Goal: Book appointment/travel/reservation

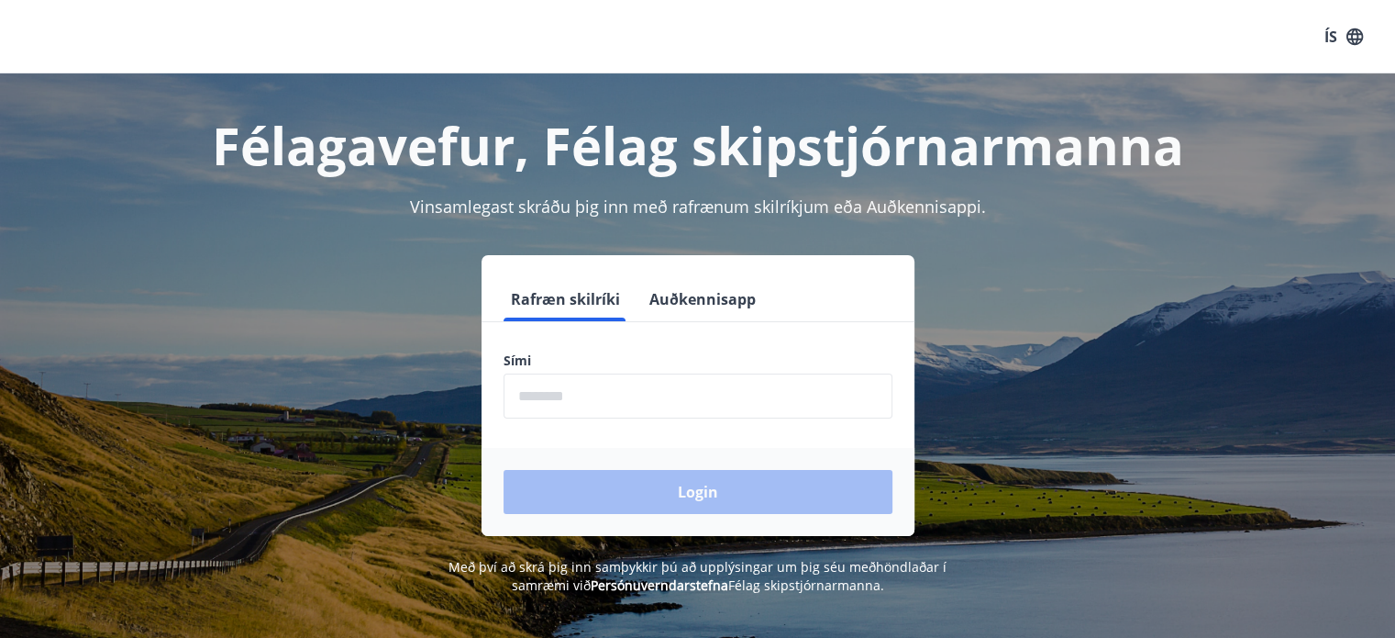
drag, startPoint x: 609, startPoint y: 388, endPoint x: 604, endPoint y: 374, distance: 14.8
click at [609, 388] on input "phone" at bounding box center [698, 395] width 389 height 45
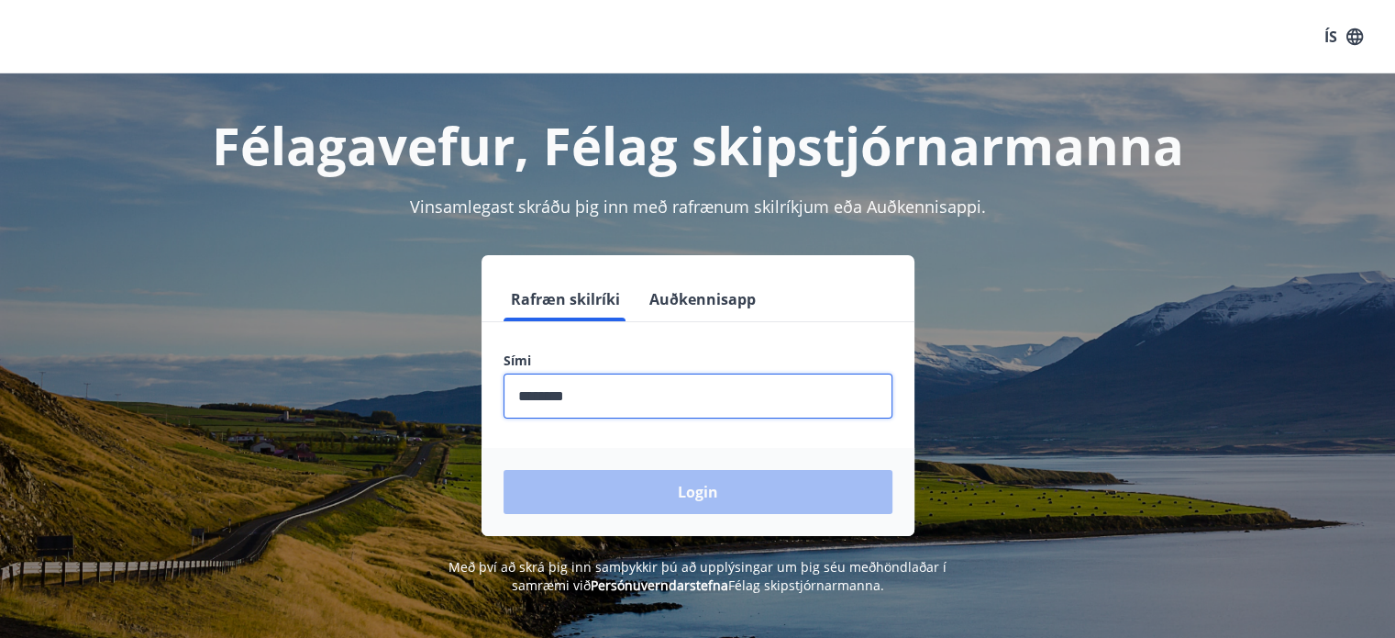
click at [624, 385] on input "phone" at bounding box center [698, 395] width 389 height 45
click at [612, 392] on input "phone" at bounding box center [698, 395] width 389 height 45
drag, startPoint x: 611, startPoint y: 402, endPoint x: 72, endPoint y: 399, distance: 538.5
click at [76, 399] on div "Rafræn skilríki Auðkennisapp Sími ​ Login" at bounding box center [698, 395] width 1277 height 281
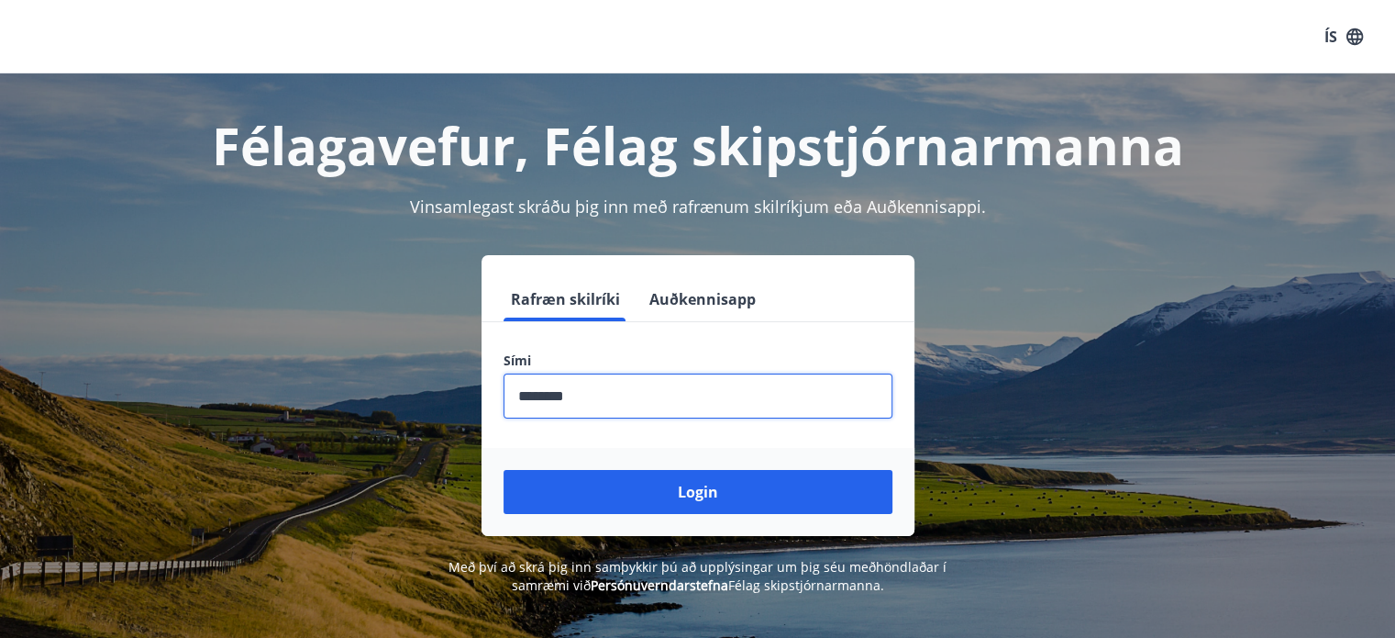
type input "********"
click at [767, 513] on button "Login" at bounding box center [698, 492] width 389 height 44
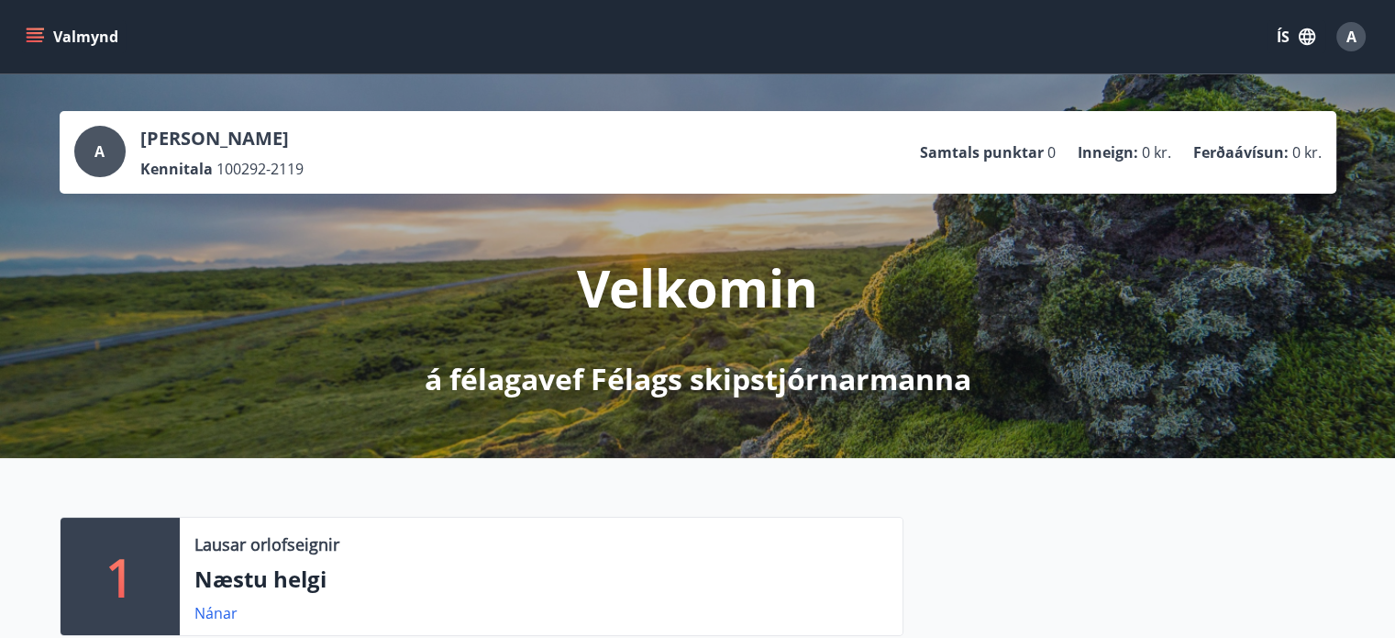
click at [26, 36] on icon "menu" at bounding box center [35, 37] width 18 height 18
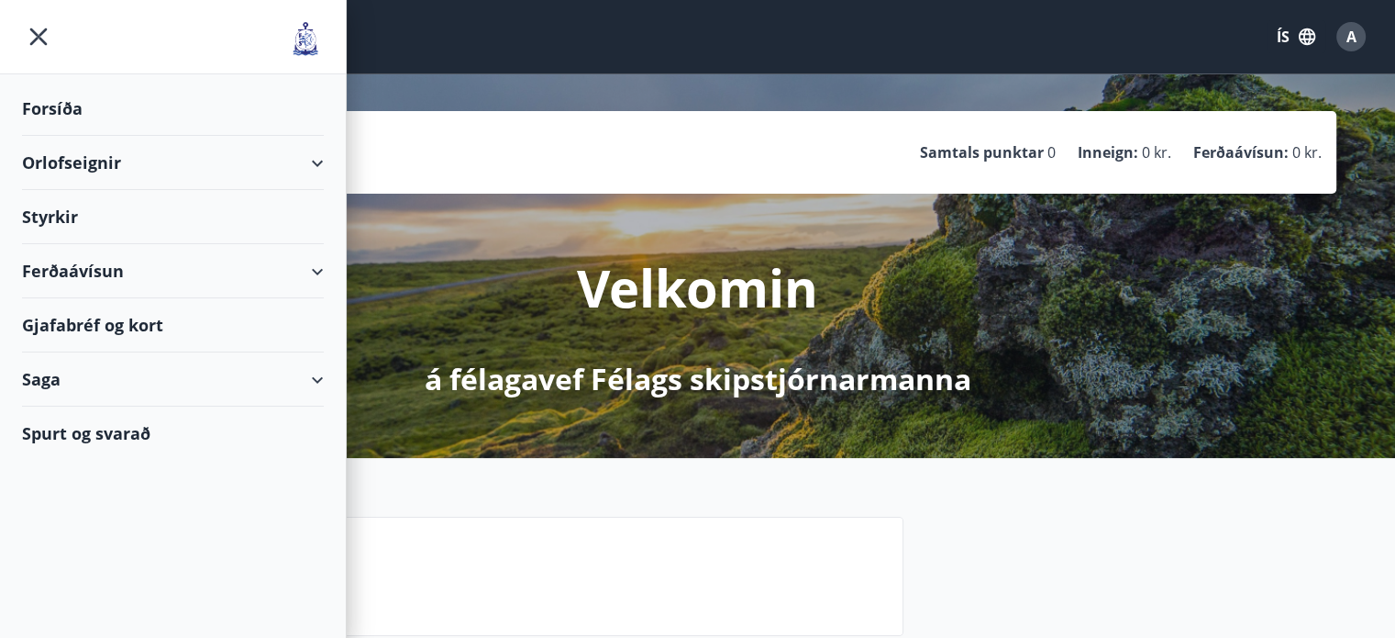
click at [66, 169] on div "Orlofseignir" at bounding box center [173, 163] width 302 height 54
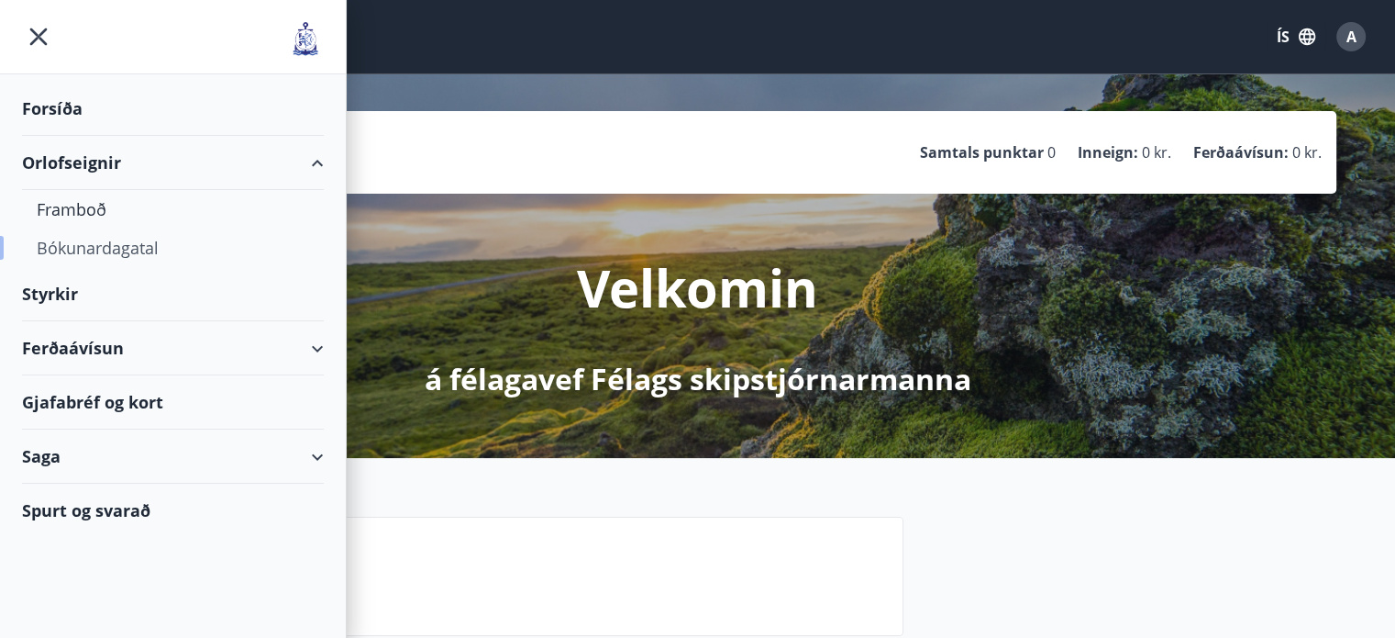
click at [91, 251] on div "Bókunardagatal" at bounding box center [173, 247] width 272 height 39
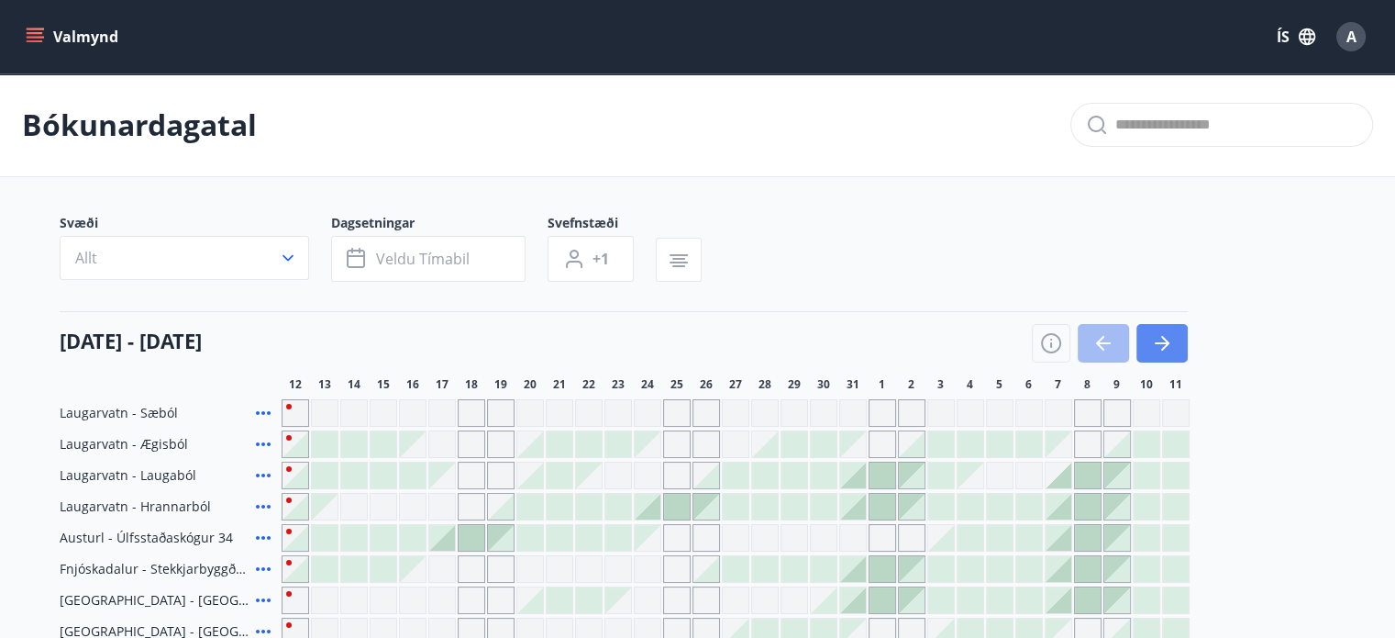
click at [1149, 347] on button "button" at bounding box center [1162, 343] width 51 height 39
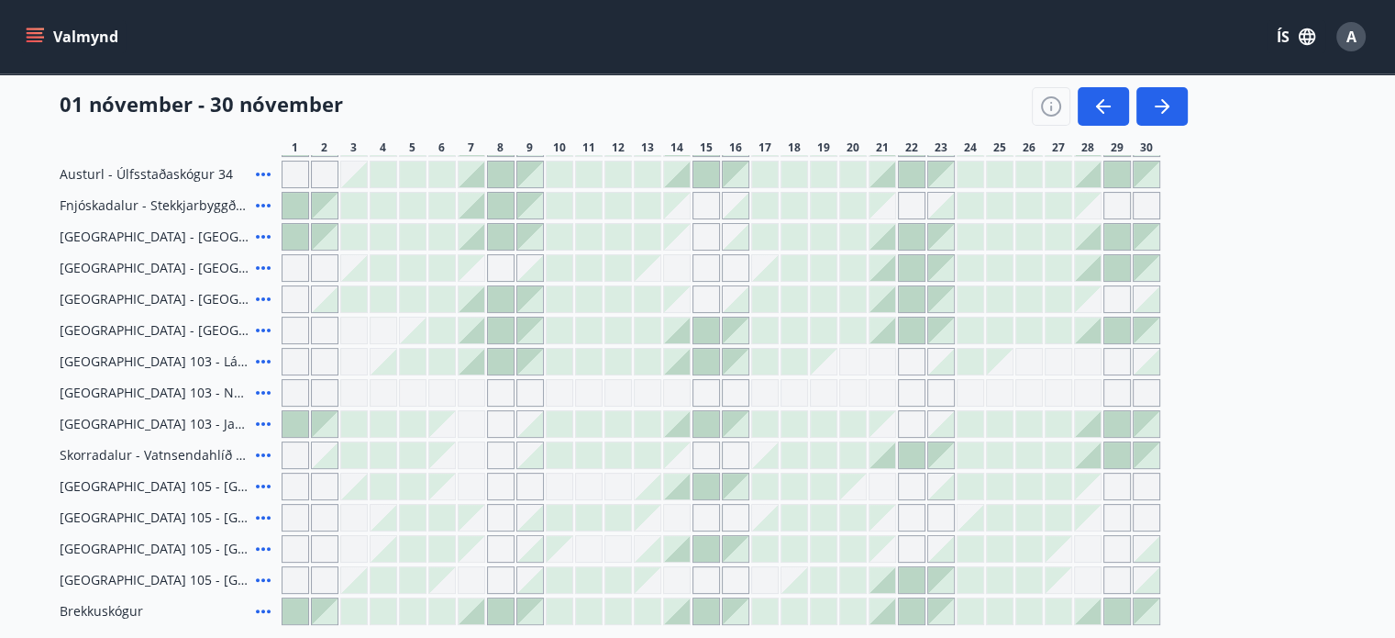
scroll to position [393, 0]
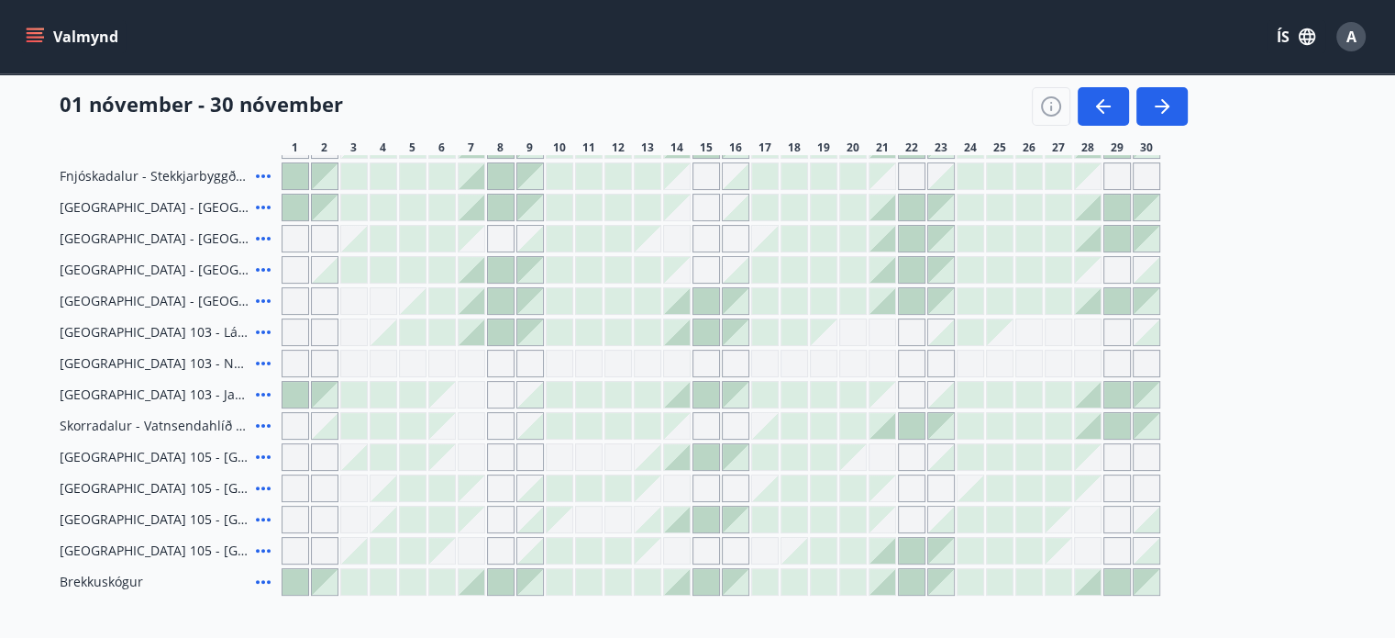
click at [451, 403] on div "Gráir dagar eru ekki bókanlegir" at bounding box center [442, 395] width 26 height 26
click at [502, 390] on div "Gráir dagar eru ekki bókanlegir" at bounding box center [501, 395] width 28 height 28
click at [550, 388] on div at bounding box center [560, 395] width 26 height 26
click at [258, 424] on icon at bounding box center [263, 426] width 15 height 4
click at [389, 257] on div at bounding box center [384, 270] width 26 height 26
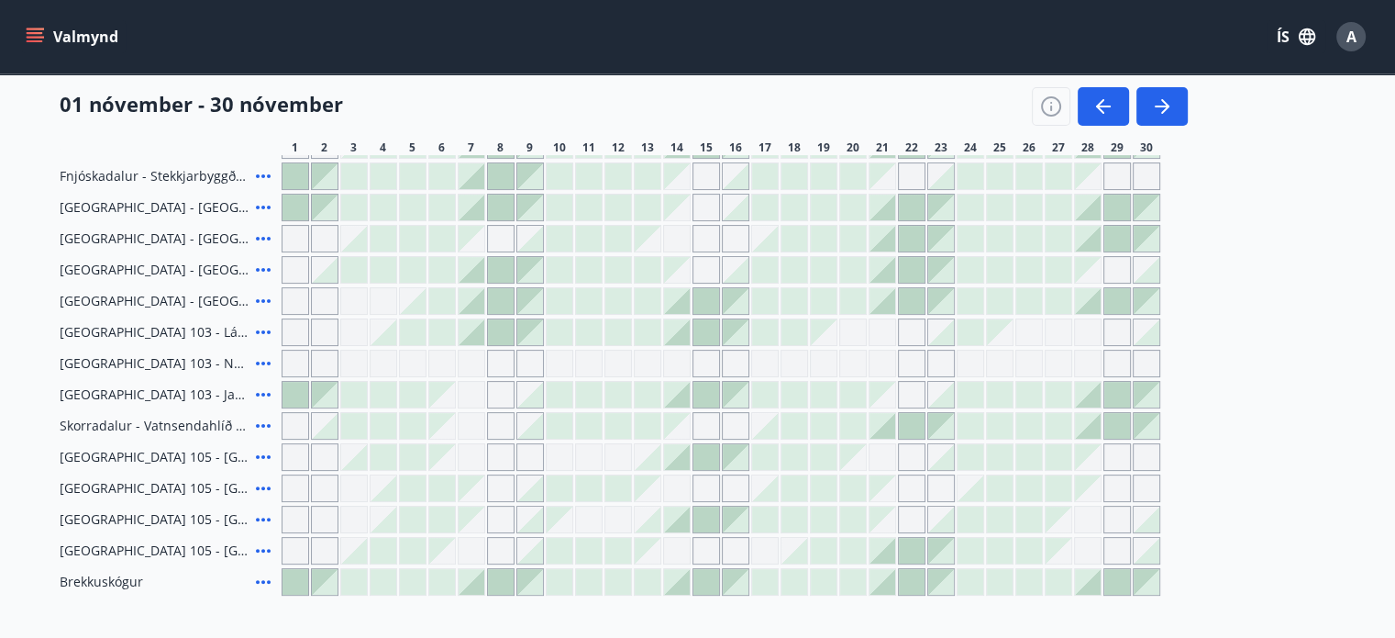
click at [217, 256] on div "[GEOGRAPHIC_DATA] - [GEOGRAPHIC_DATA] 10, 101" at bounding box center [167, 270] width 215 height 28
click at [62, 28] on div "Suðurnes Erlendis Höfuðborgarsvæðið [GEOGRAPHIC_DATA] [GEOGRAPHIC_DATA] [GEOGRA…" at bounding box center [697, 319] width 1395 height 638
click at [47, 36] on div "Suðurnes Erlendis Höfuðborgarsvæðið [GEOGRAPHIC_DATA] [GEOGRAPHIC_DATA] [GEOGRA…" at bounding box center [697, 319] width 1395 height 638
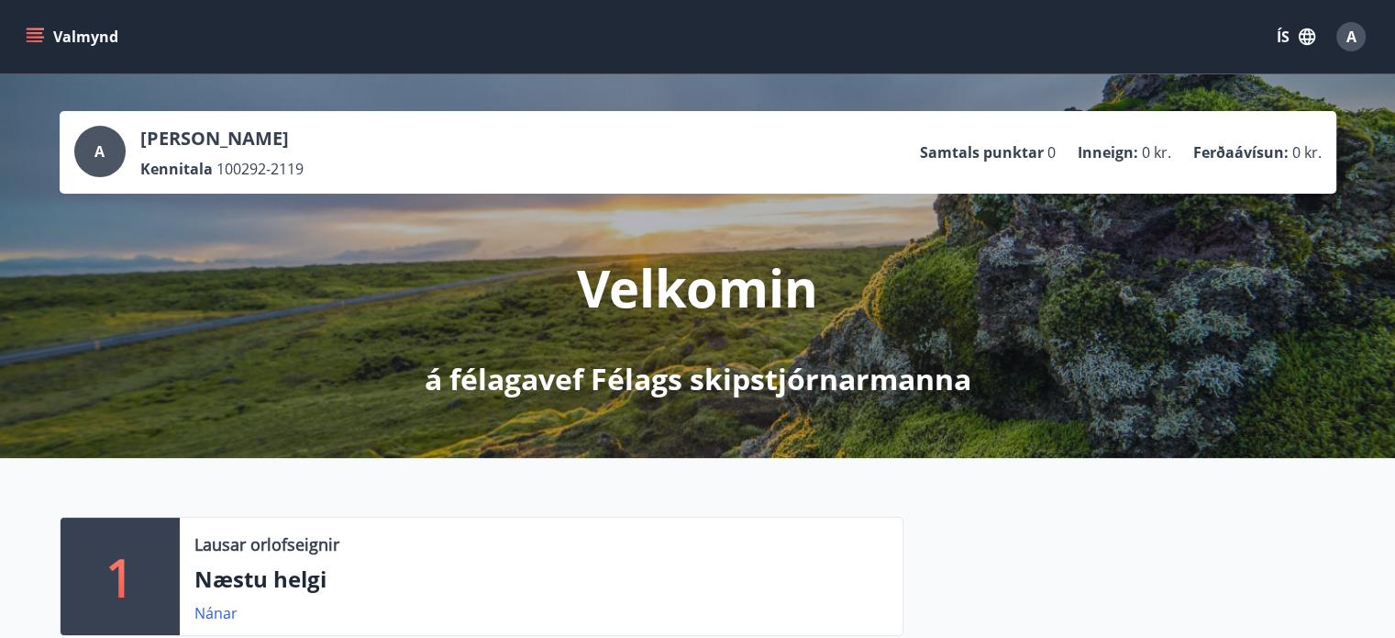
click at [38, 29] on icon "menu" at bounding box center [37, 29] width 20 height 2
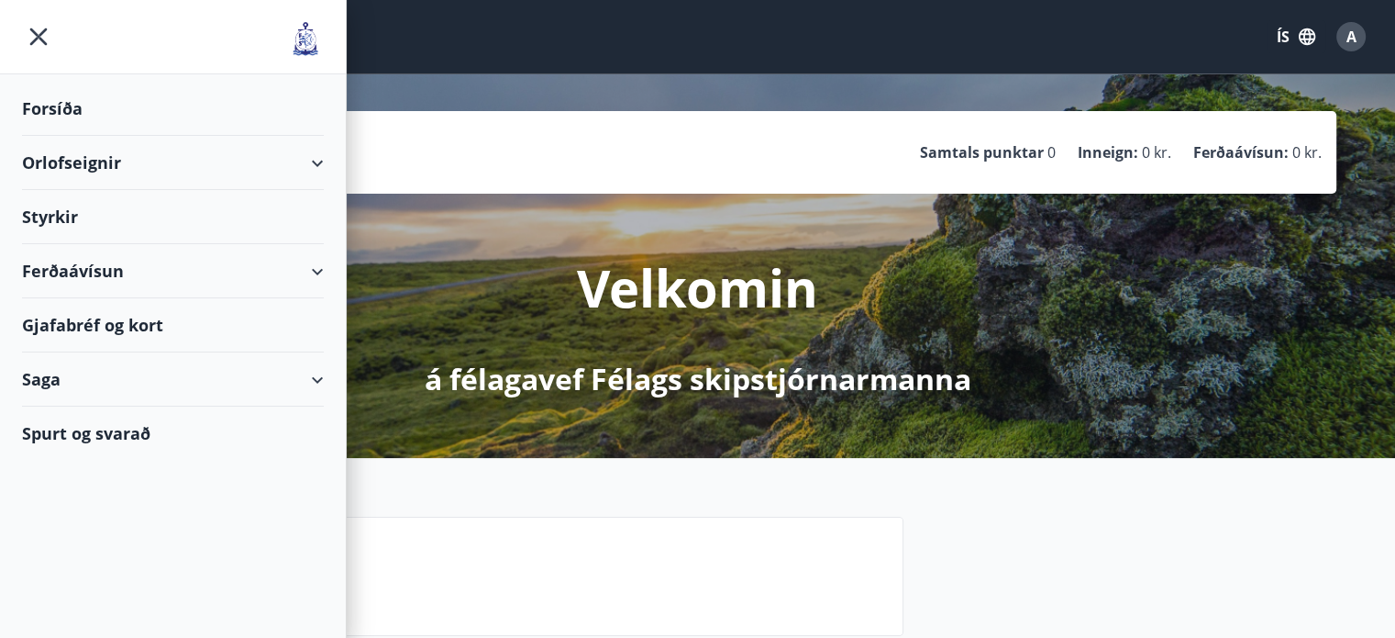
click at [324, 166] on icon at bounding box center [317, 163] width 22 height 22
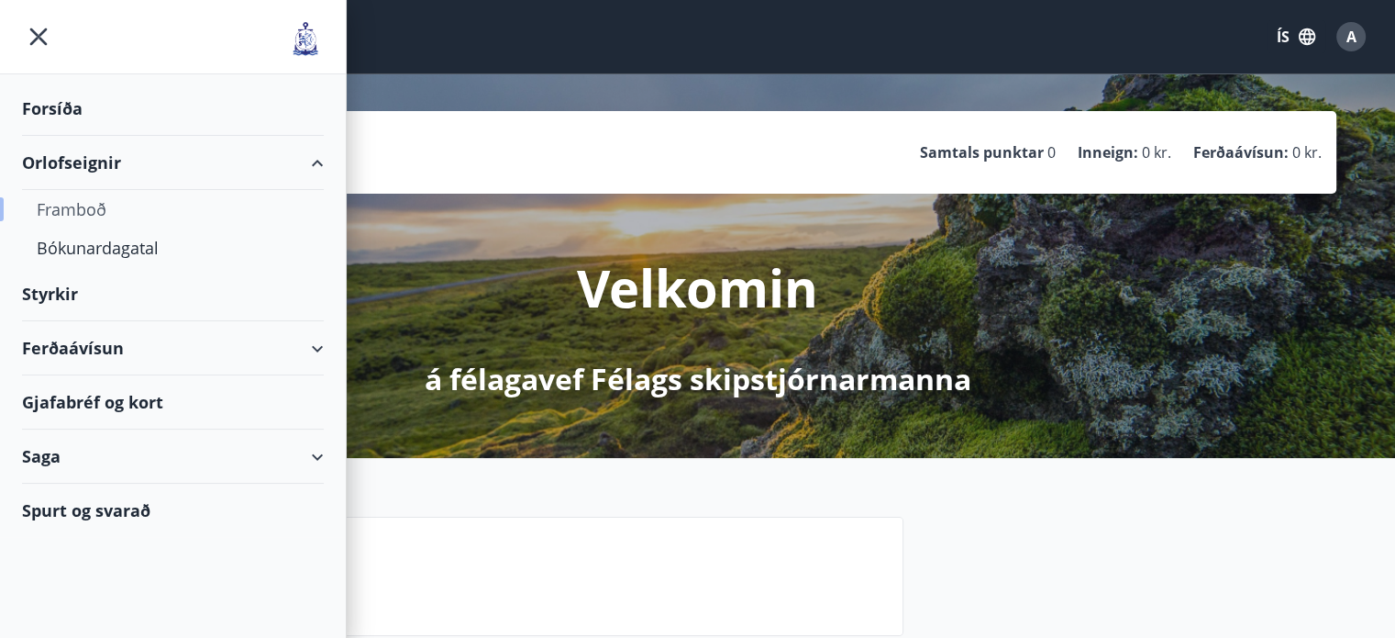
click at [88, 216] on div "Framboð" at bounding box center [173, 209] width 272 height 39
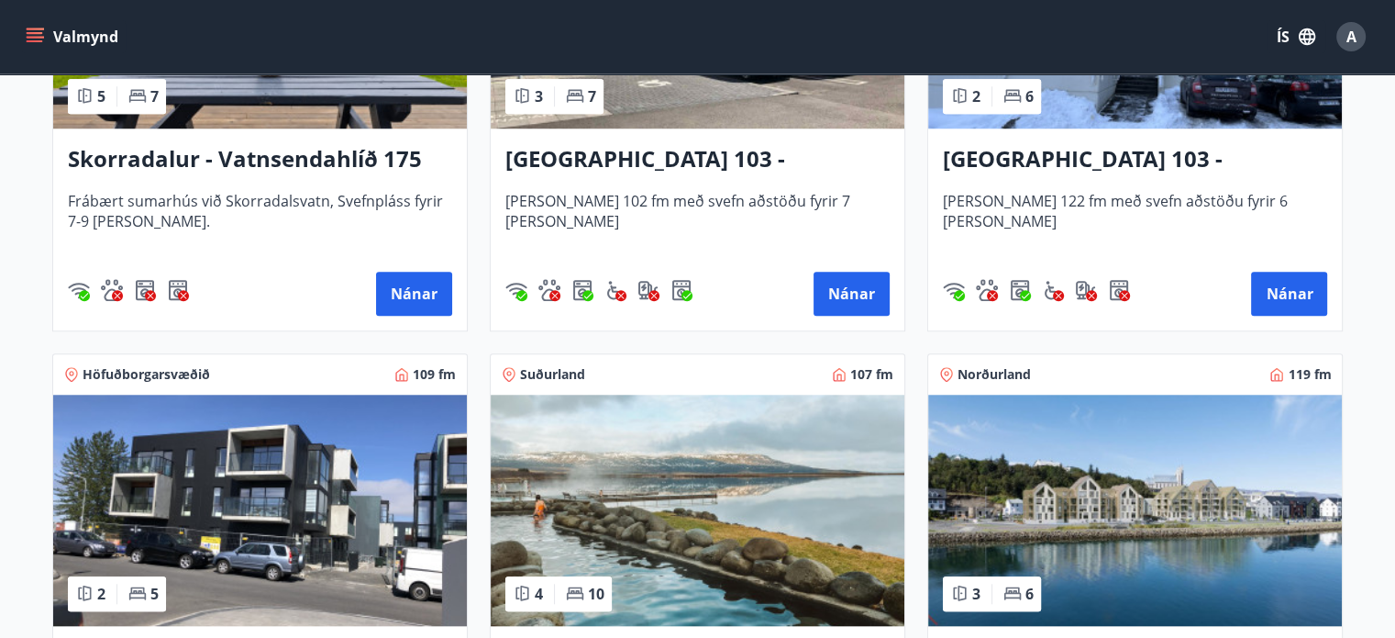
scroll to position [1376, 0]
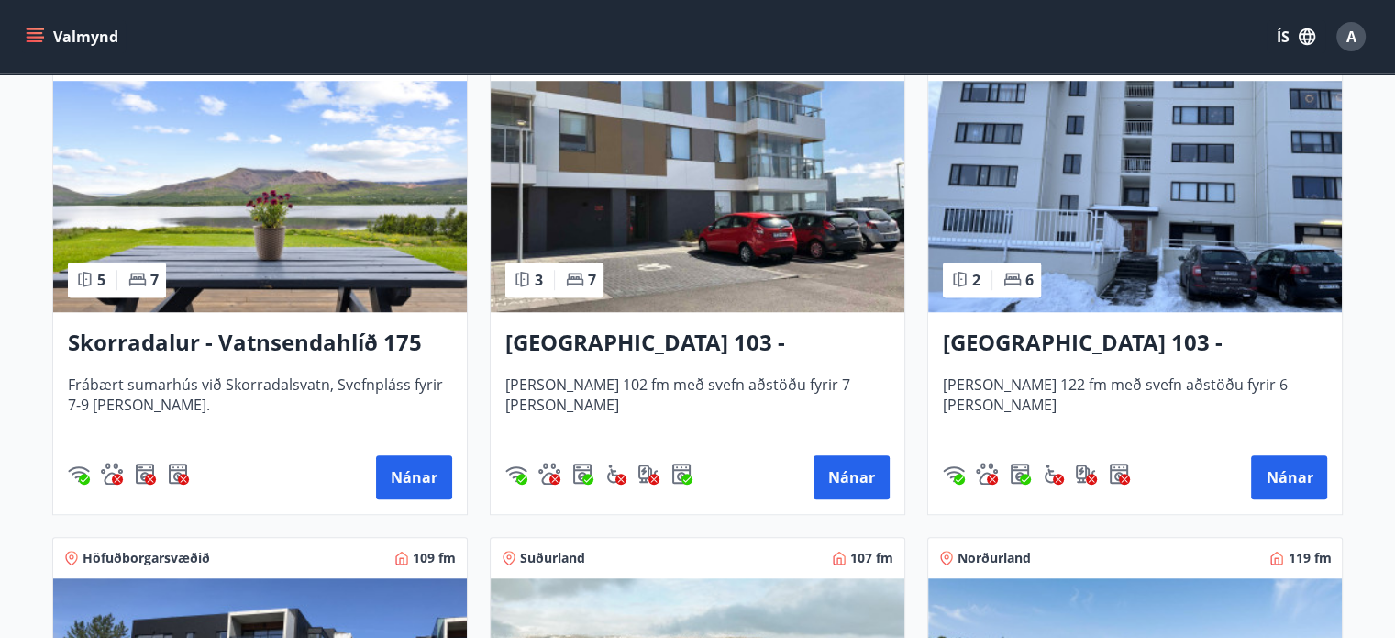
click at [314, 344] on h3 "Skorradalur - Vatnsendahlíð 175" at bounding box center [260, 343] width 384 height 33
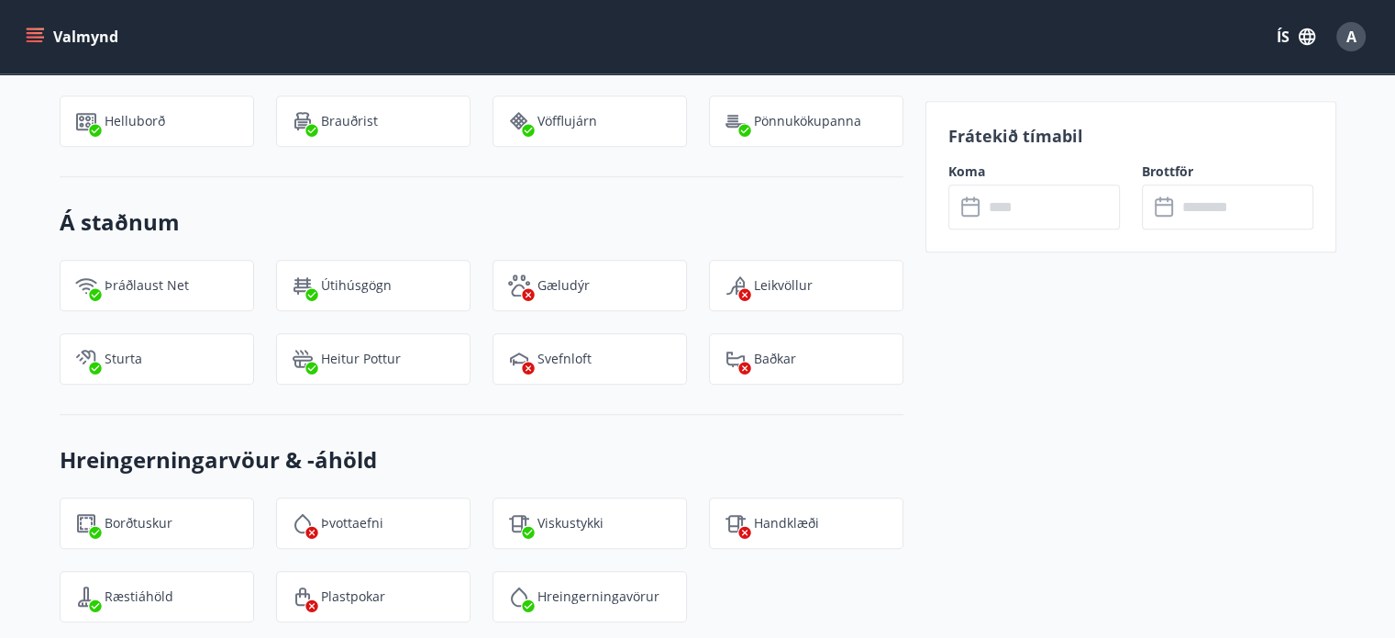
scroll to position [1670, 0]
click at [1033, 220] on input "text" at bounding box center [1051, 206] width 137 height 45
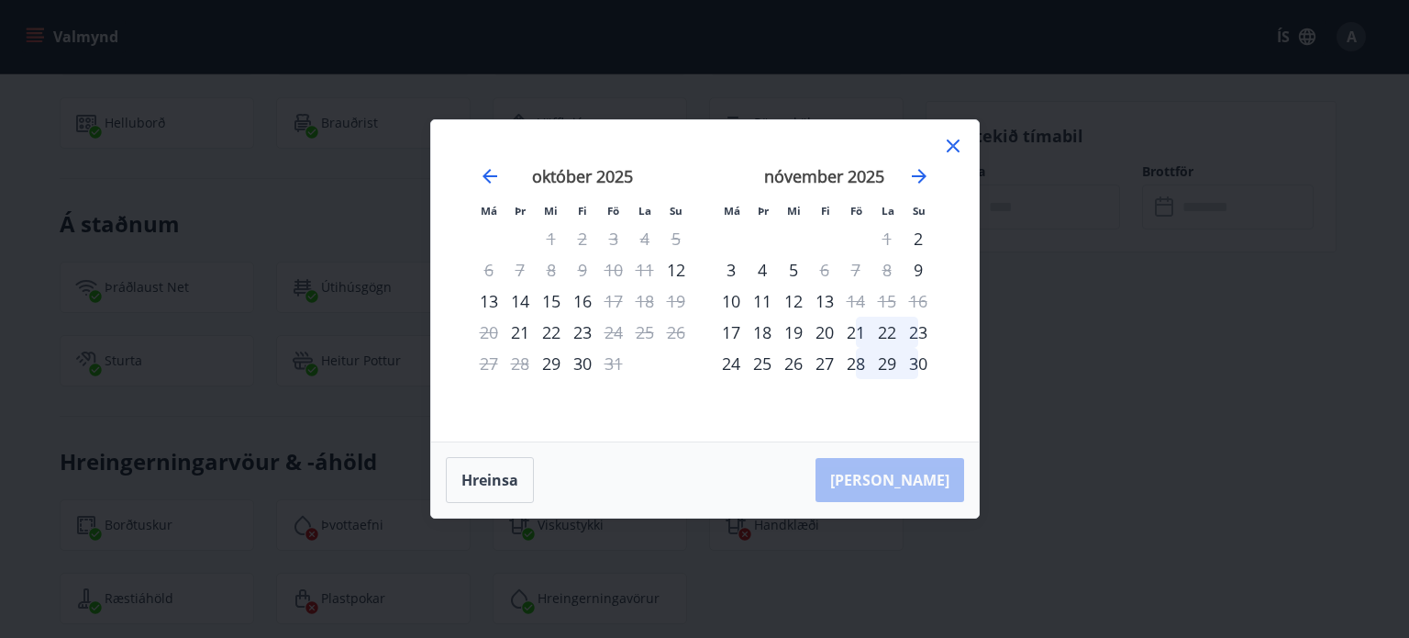
click at [958, 150] on icon at bounding box center [953, 146] width 22 height 22
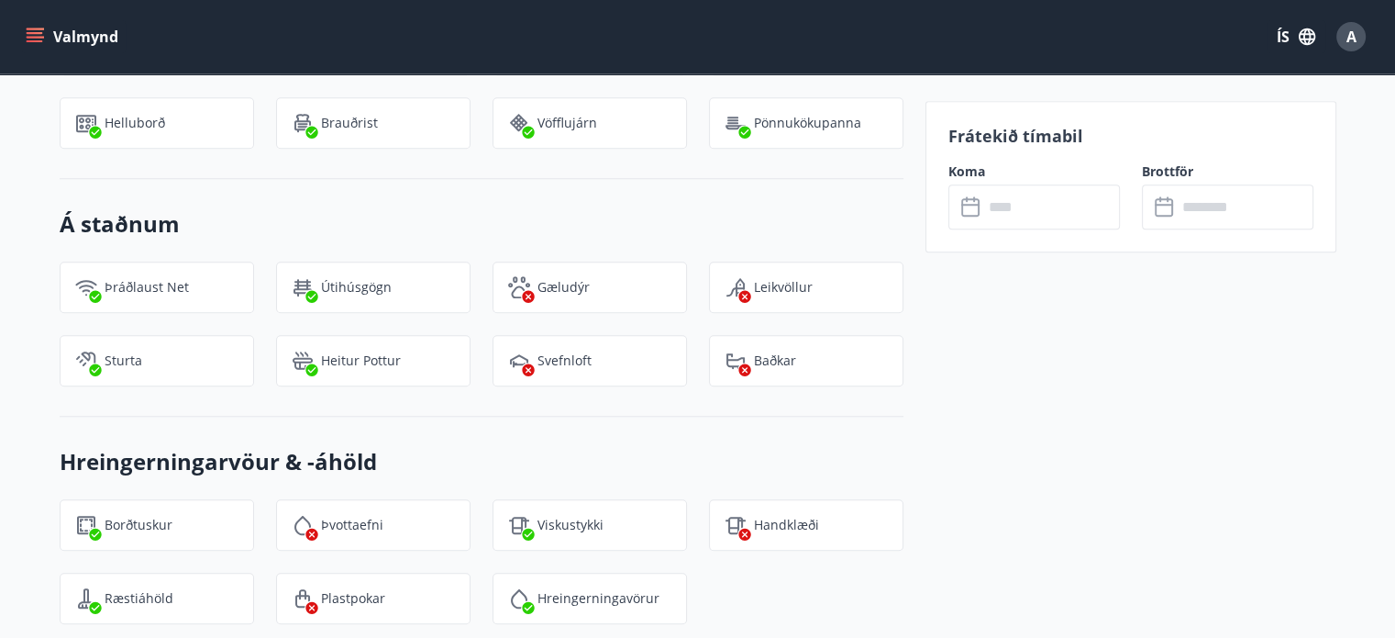
click at [49, 42] on button "Valmynd" at bounding box center [74, 36] width 104 height 33
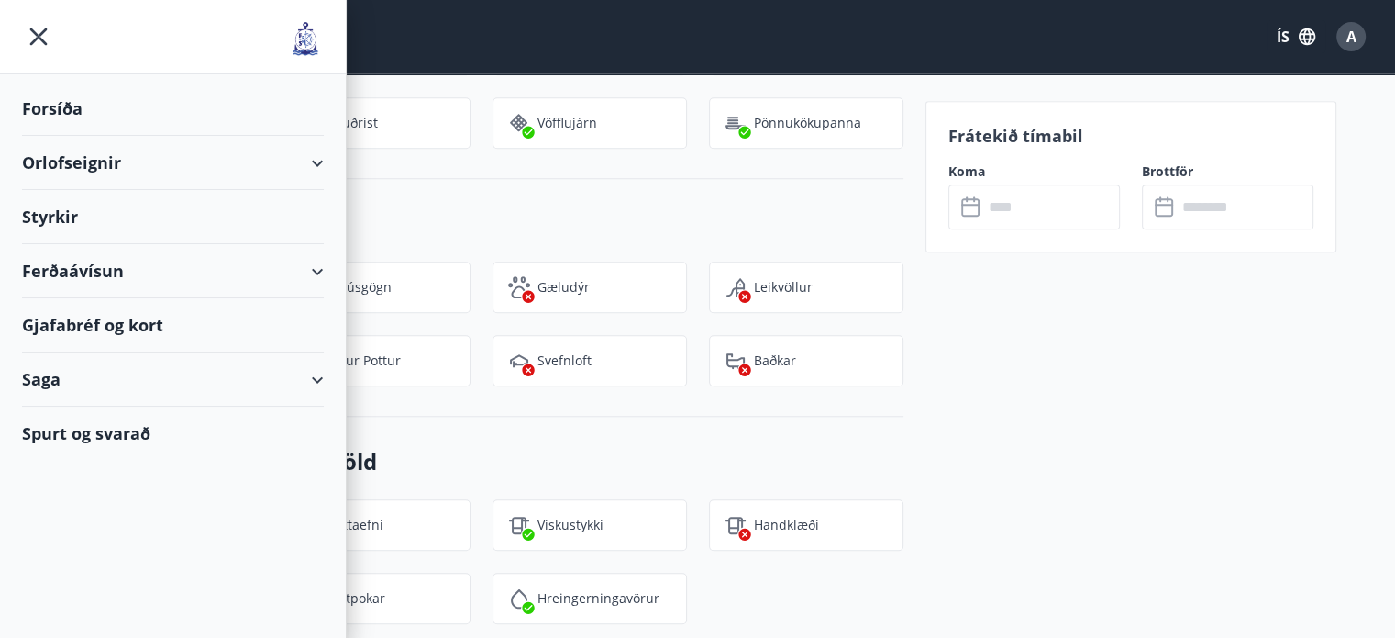
click at [70, 164] on div "Orlofseignir" at bounding box center [173, 163] width 302 height 54
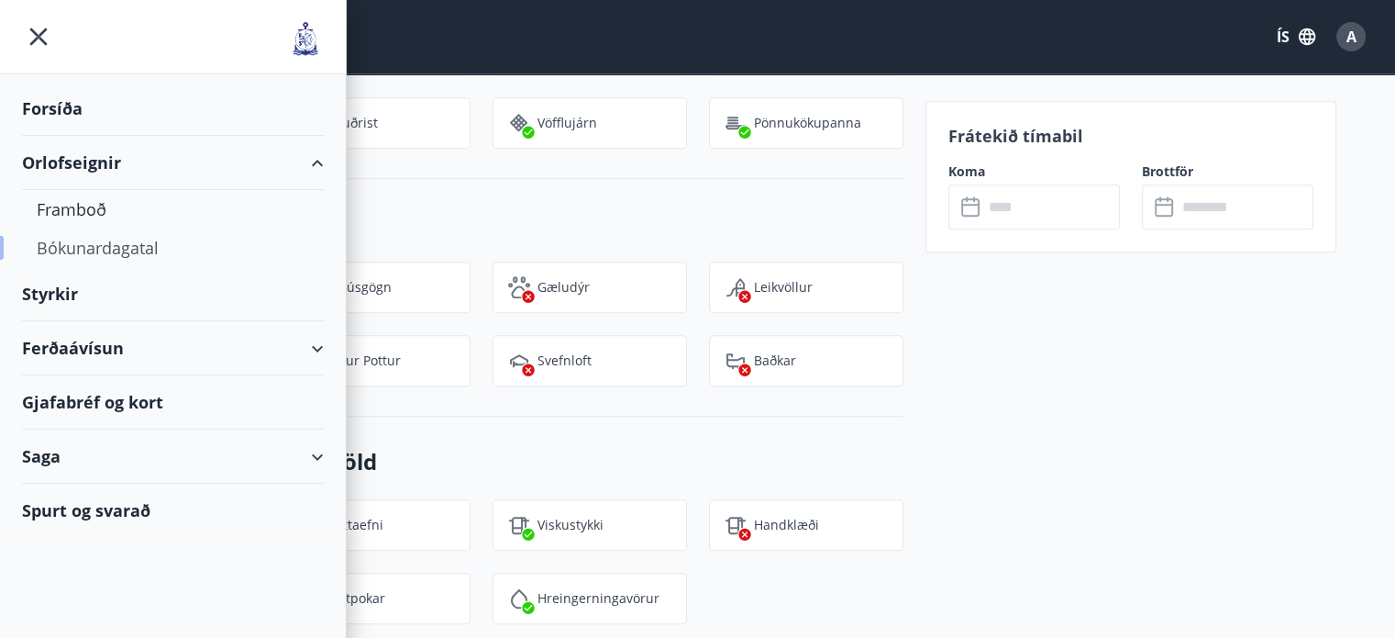
click at [93, 249] on div "Bókunardagatal" at bounding box center [173, 247] width 272 height 39
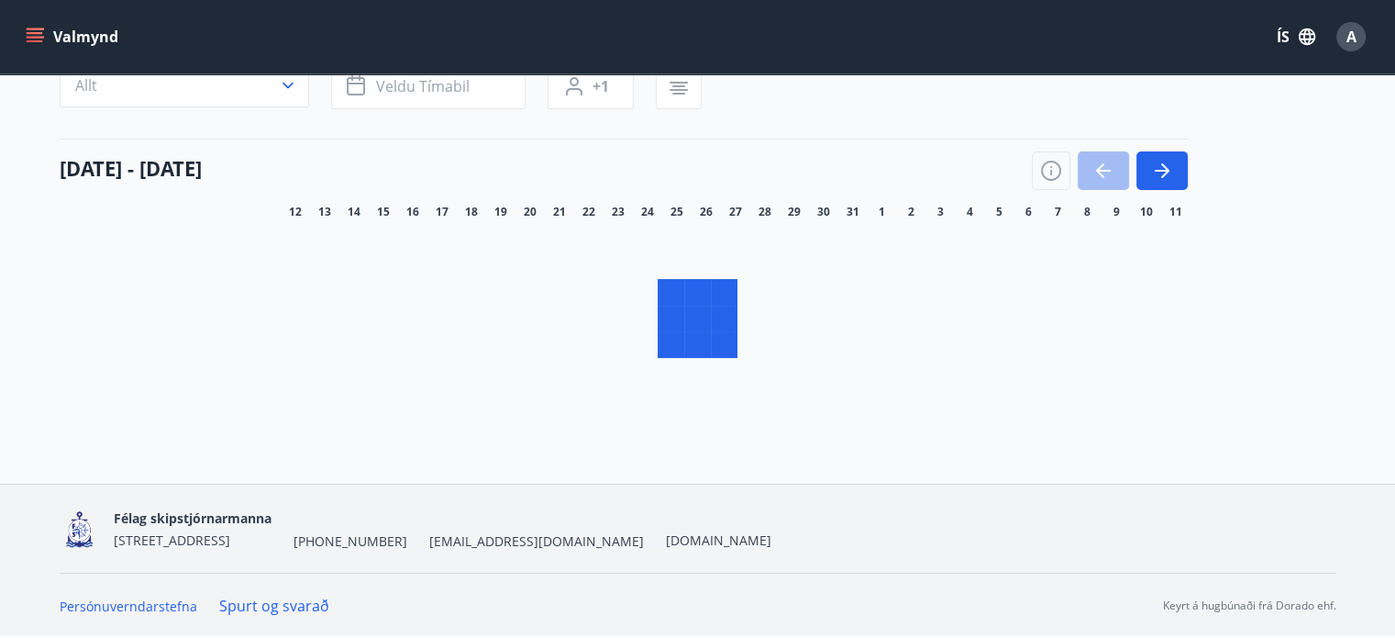
scroll to position [168, 0]
click at [1195, 344] on div at bounding box center [698, 319] width 1277 height 183
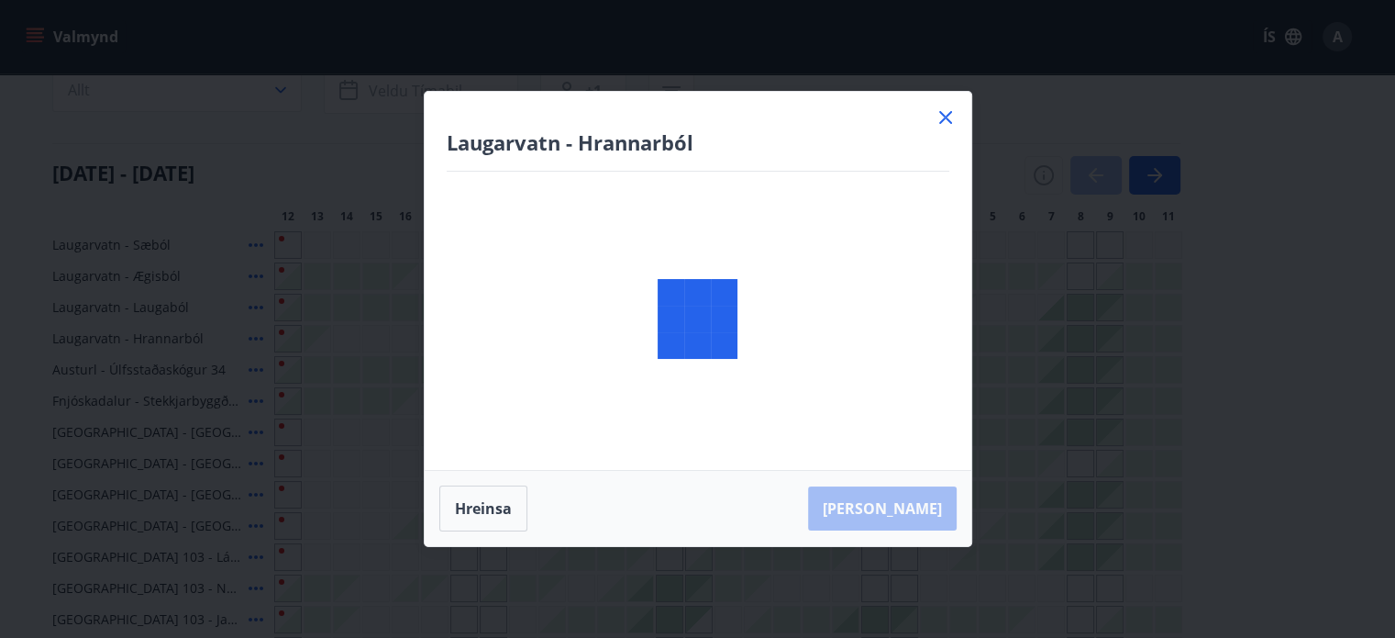
scroll to position [0, 0]
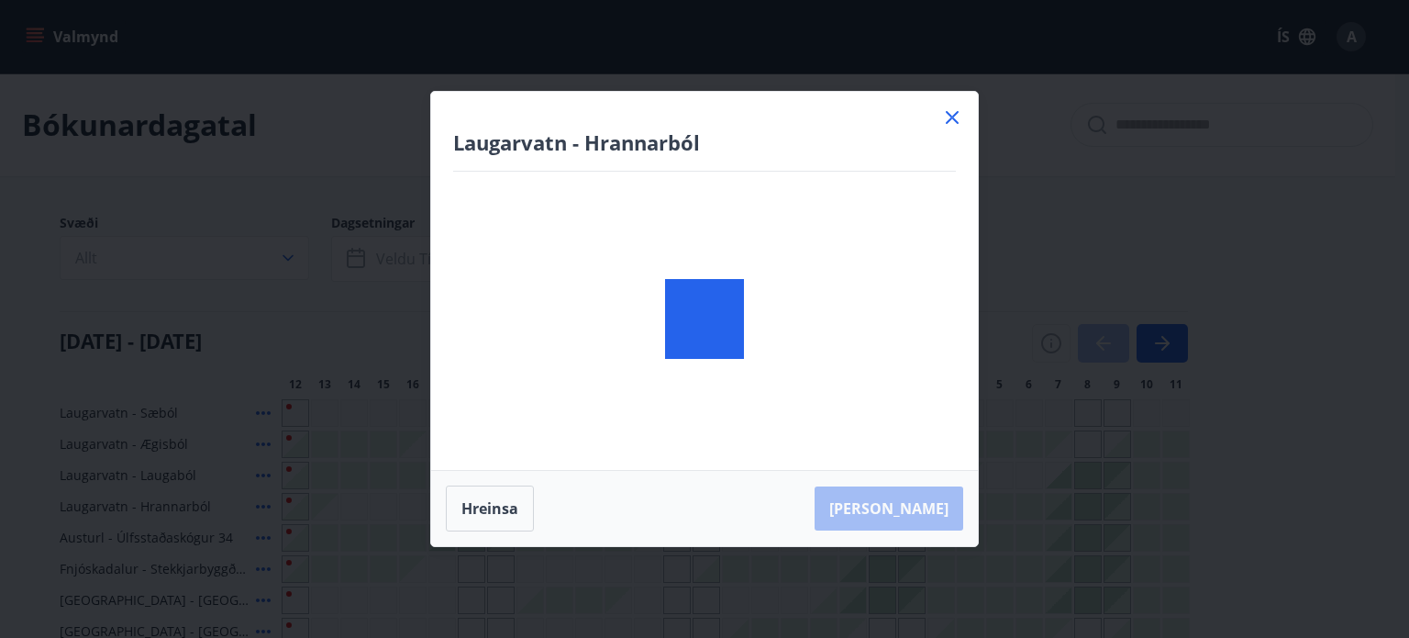
click at [954, 128] on div at bounding box center [952, 120] width 22 height 28
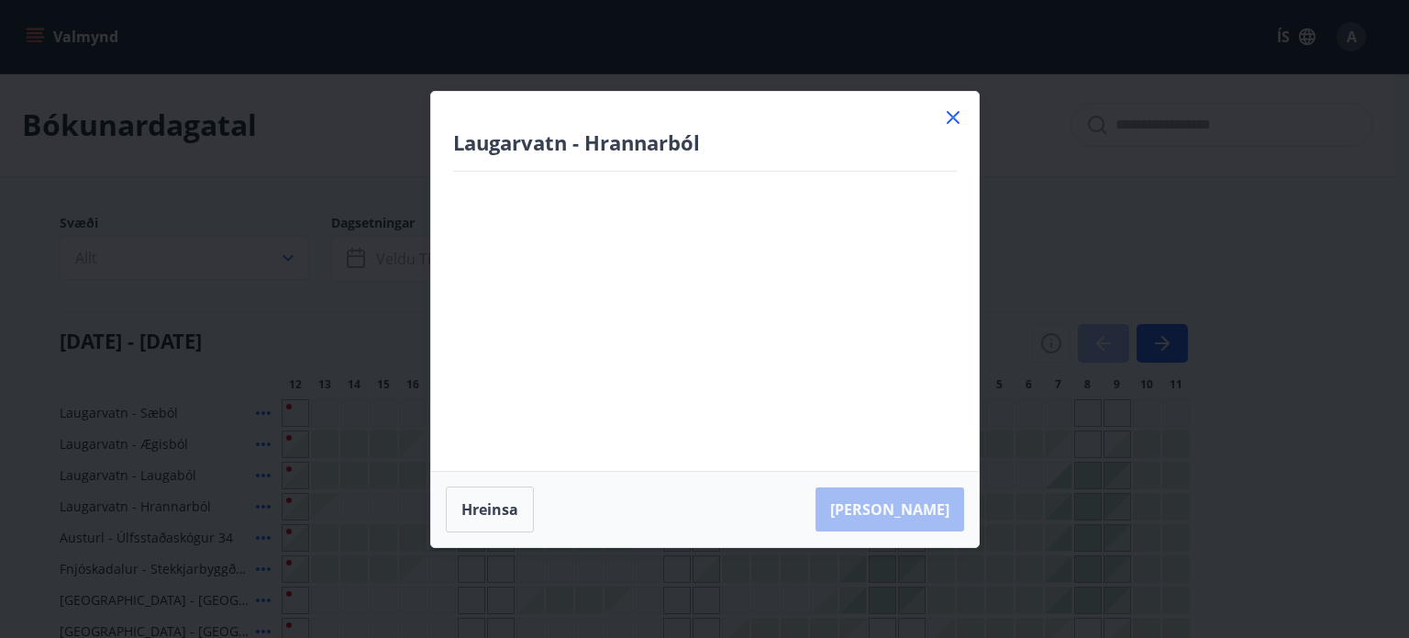
click at [953, 111] on icon at bounding box center [953, 117] width 22 height 22
click at [961, 126] on div "Bókunardagatal" at bounding box center [697, 125] width 1395 height 104
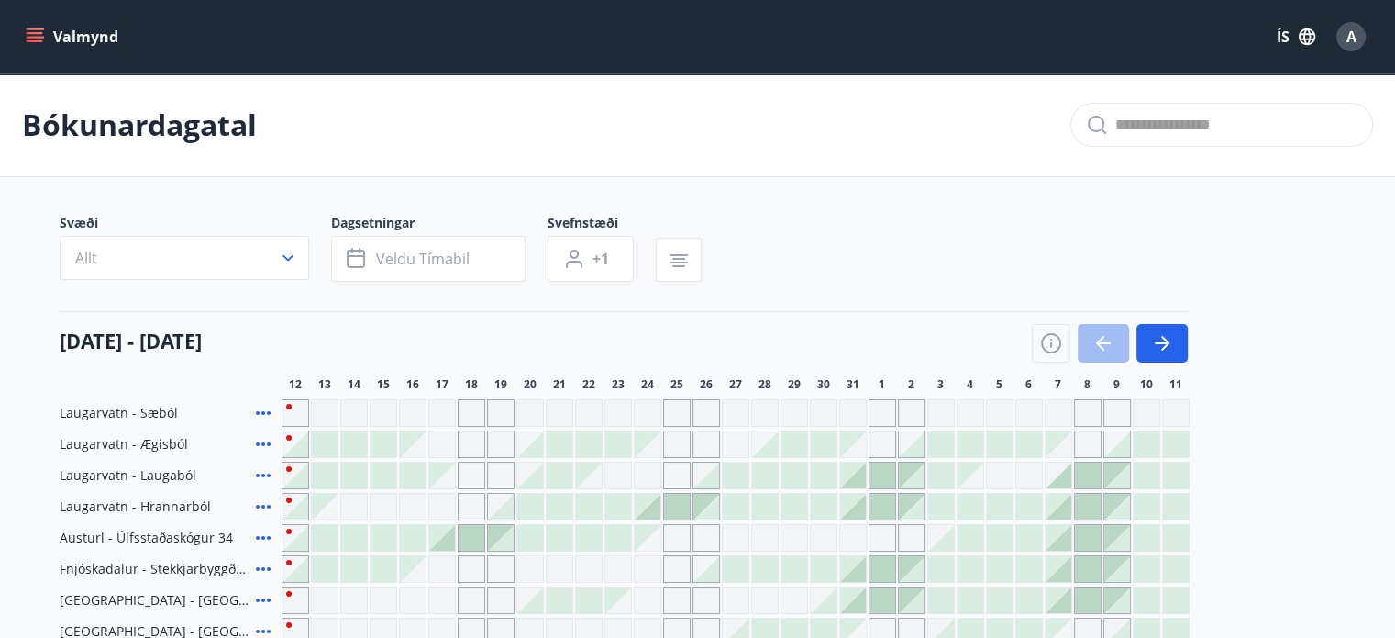
click at [53, 34] on button "Valmynd" at bounding box center [74, 36] width 104 height 33
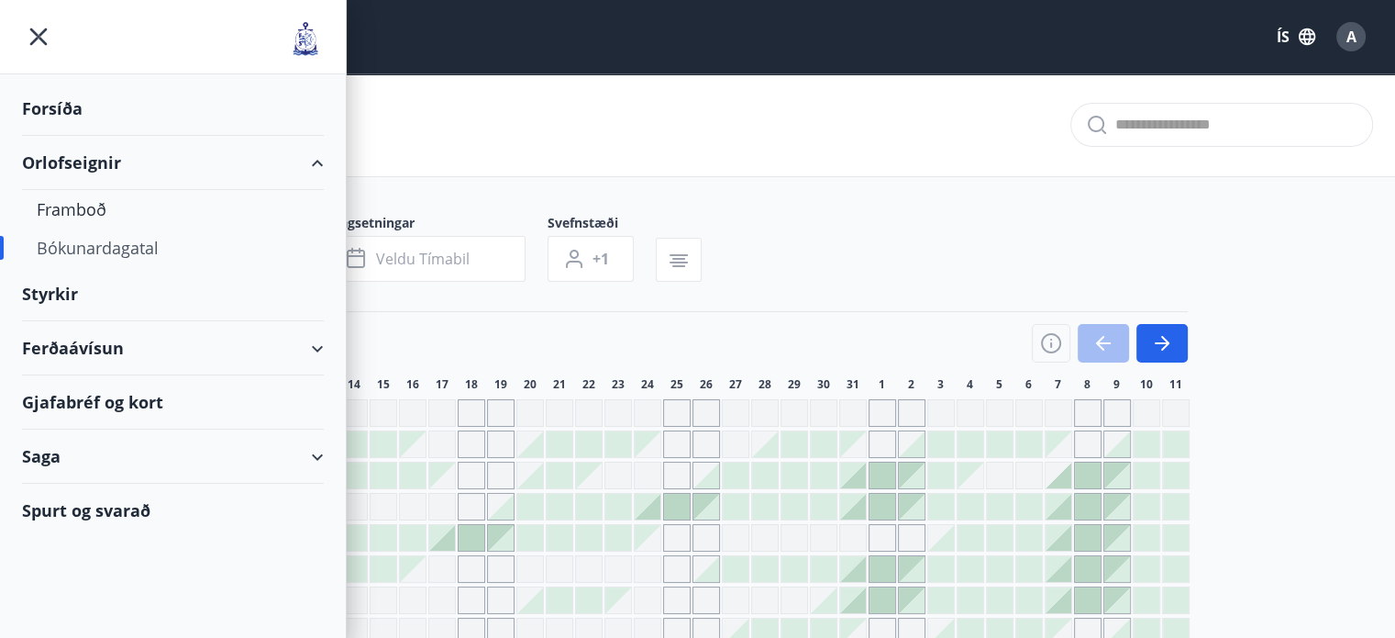
click at [90, 404] on div "Gjafabréf og kort" at bounding box center [173, 402] width 302 height 54
